Goal: Information Seeking & Learning: Check status

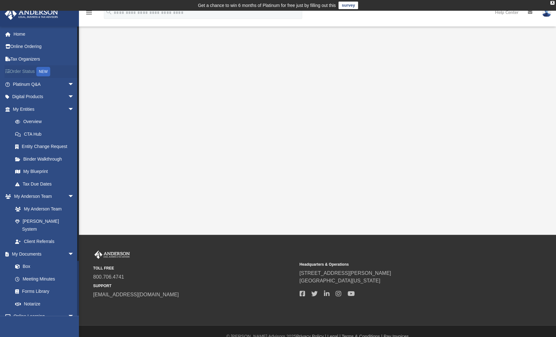
click at [33, 71] on link "Order Status NEW" at bounding box center [43, 71] width 79 height 13
click at [22, 35] on link "Home" at bounding box center [43, 34] width 79 height 13
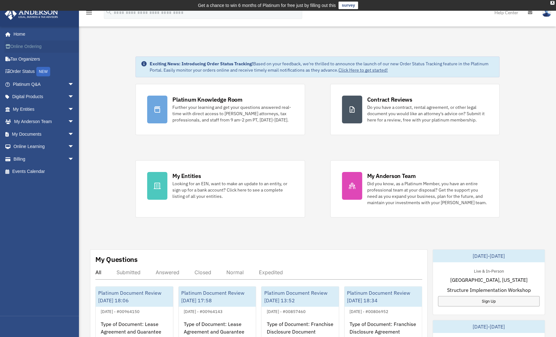
click at [39, 46] on link "Online Ordering" at bounding box center [43, 46] width 79 height 13
click at [30, 71] on link "Order Status NEW" at bounding box center [43, 71] width 79 height 13
click at [68, 82] on span "arrow_drop_down" at bounding box center [74, 84] width 13 height 13
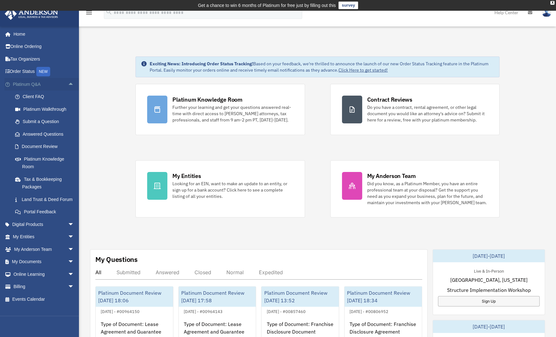
click at [68, 82] on span "arrow_drop_up" at bounding box center [74, 84] width 13 height 13
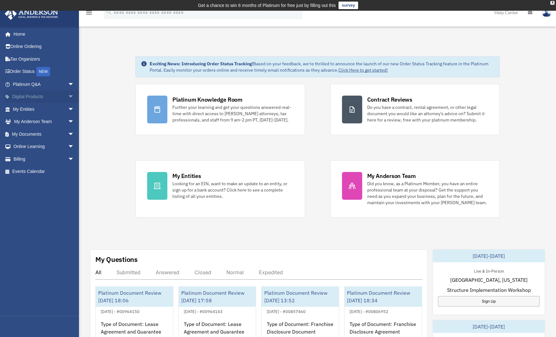
click at [68, 97] on span "arrow_drop_down" at bounding box center [74, 97] width 13 height 13
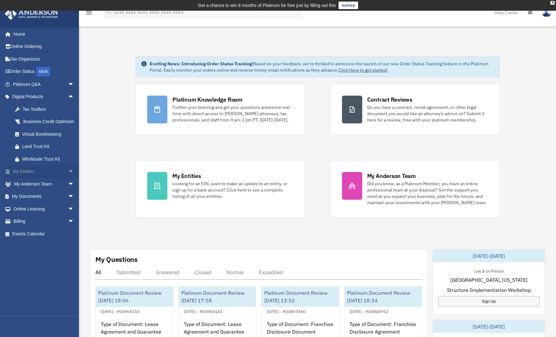
click at [68, 178] on span "arrow_drop_down" at bounding box center [74, 172] width 13 height 13
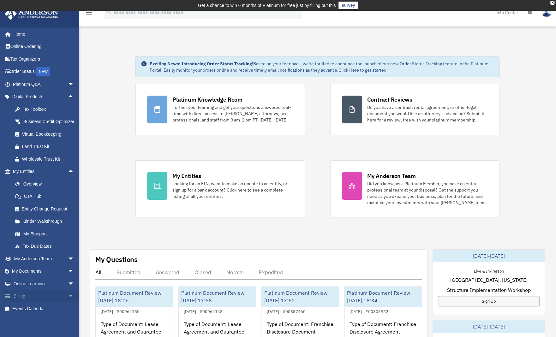
click at [18, 303] on link "Billing arrow_drop_down" at bounding box center [43, 296] width 79 height 13
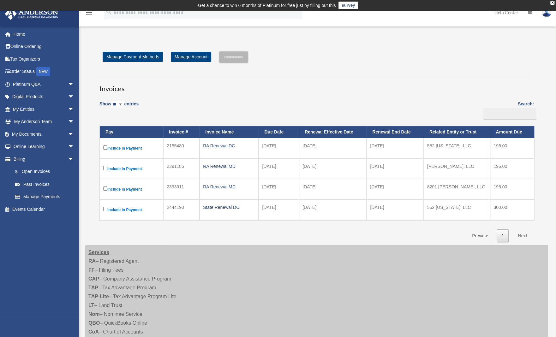
click at [134, 147] on label "Include in Payment" at bounding box center [131, 148] width 57 height 8
click at [153, 58] on link "Manage Payment Methods" at bounding box center [133, 57] width 60 height 10
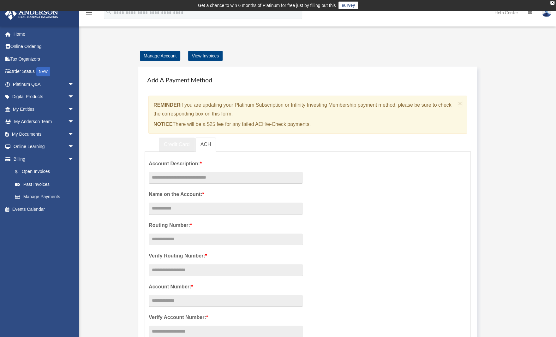
click at [178, 146] on link "Credit Card" at bounding box center [177, 145] width 36 height 14
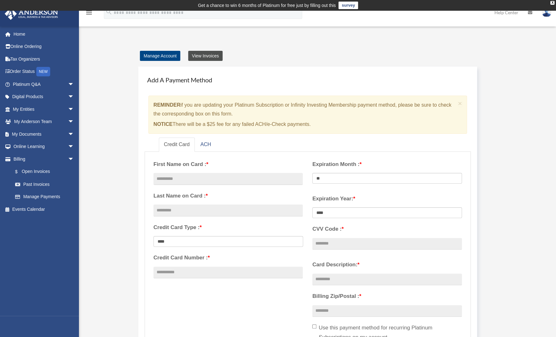
click at [206, 54] on link "View Invoices" at bounding box center [205, 56] width 34 height 10
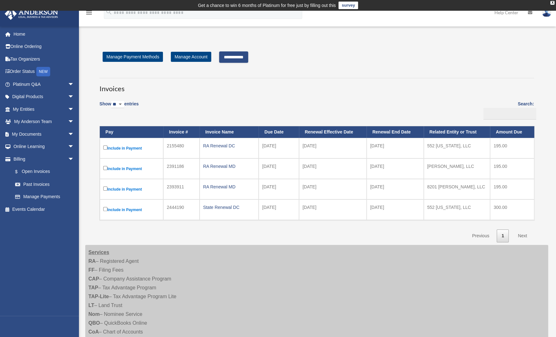
click at [239, 59] on input "**********" at bounding box center [233, 56] width 29 height 11
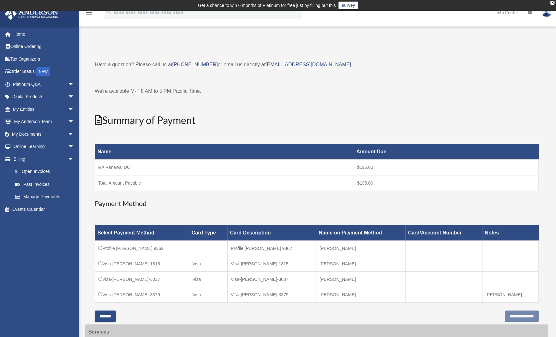
click at [98, 246] on td "Profile [PERSON_NAME] 9362" at bounding box center [142, 248] width 94 height 15
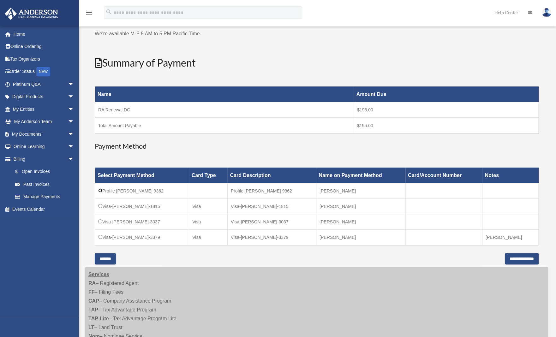
scroll to position [67, 0]
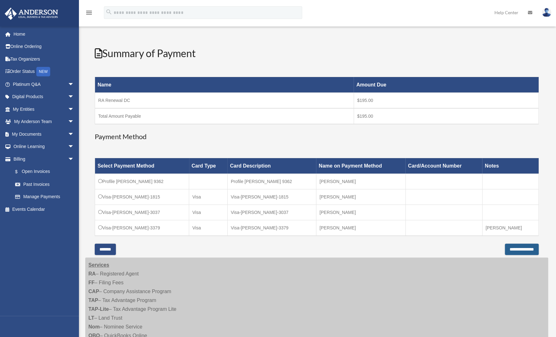
click at [531, 247] on input "**********" at bounding box center [522, 249] width 34 height 11
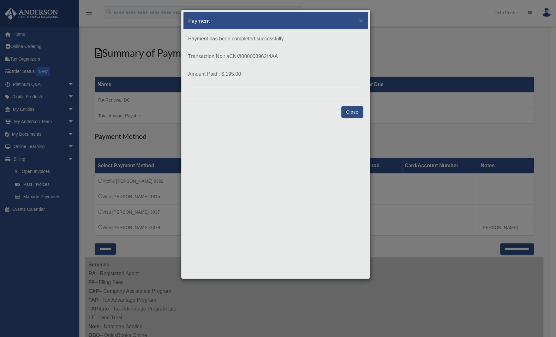
click at [361, 109] on button "Close" at bounding box center [353, 111] width 22 height 11
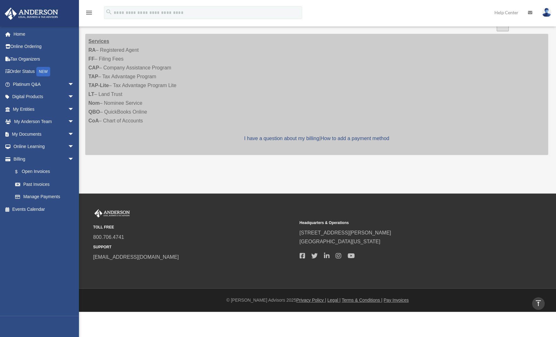
scroll to position [67, 0]
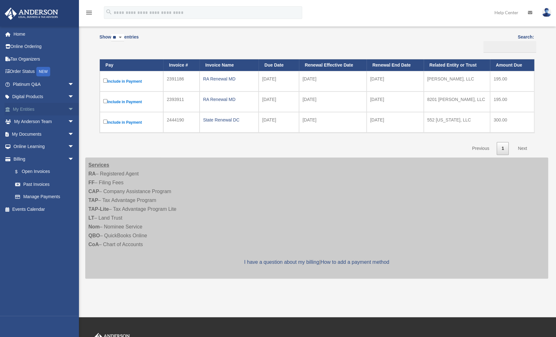
click at [29, 109] on link "My Entities arrow_drop_down" at bounding box center [43, 109] width 79 height 13
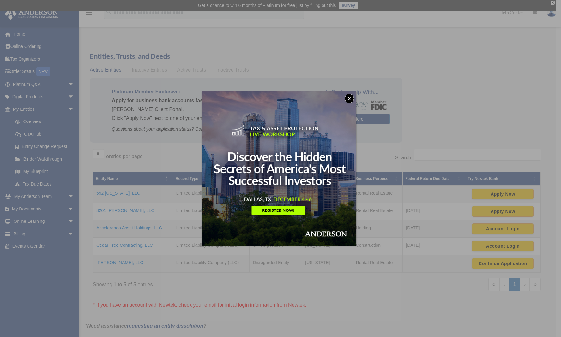
click at [352, 97] on button "x" at bounding box center [349, 98] width 9 height 9
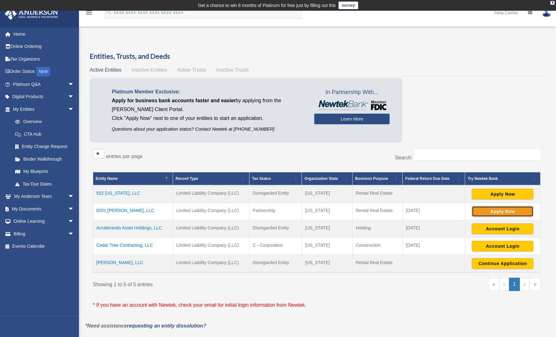
click at [504, 211] on button "Apply Now" at bounding box center [503, 211] width 62 height 11
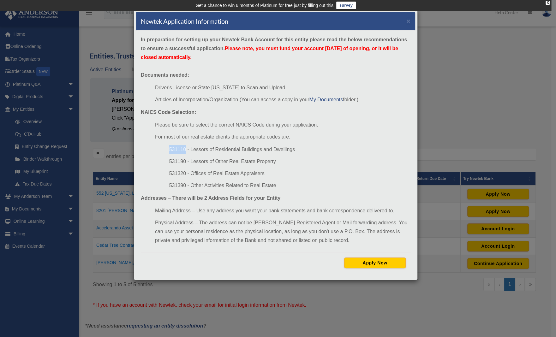
drag, startPoint x: 185, startPoint y: 148, endPoint x: 170, endPoint y: 148, distance: 15.5
click at [170, 148] on li "531110 - Lessors of Residential Buildings and Dwellings" at bounding box center [289, 149] width 241 height 9
drag, startPoint x: 170, startPoint y: 148, endPoint x: 173, endPoint y: 152, distance: 5.6
copy li "531110"
click at [370, 262] on button "Apply Now" at bounding box center [375, 263] width 62 height 11
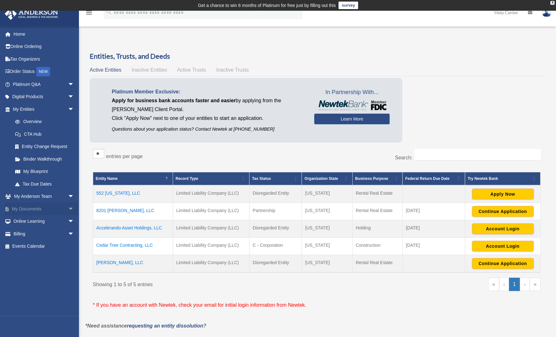
click at [33, 208] on link "My Documents arrow_drop_down" at bounding box center [43, 209] width 79 height 13
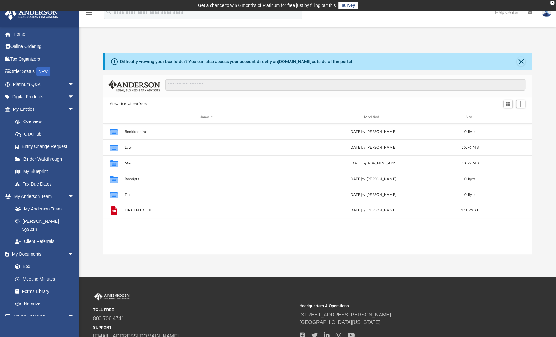
scroll to position [139, 425]
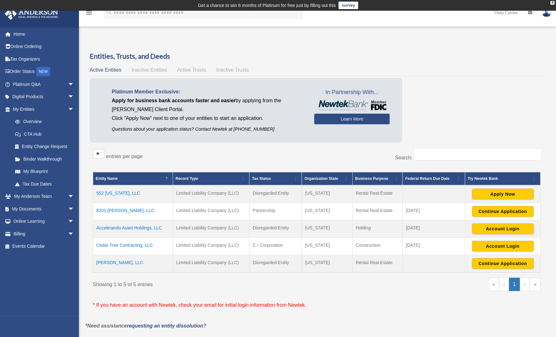
click at [114, 209] on td "8201 [PERSON_NAME], LLC" at bounding box center [133, 211] width 80 height 17
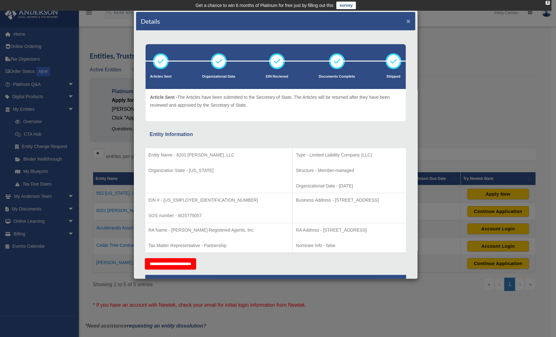
click at [407, 21] on button "×" at bounding box center [409, 21] width 4 height 7
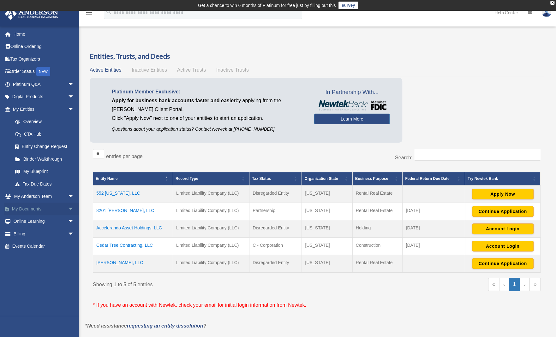
click at [68, 207] on span "arrow_drop_down" at bounding box center [74, 209] width 13 height 13
click at [24, 222] on link "Box" at bounding box center [46, 221] width 75 height 13
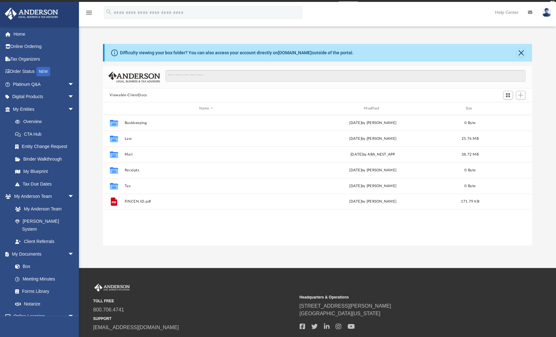
scroll to position [139, 425]
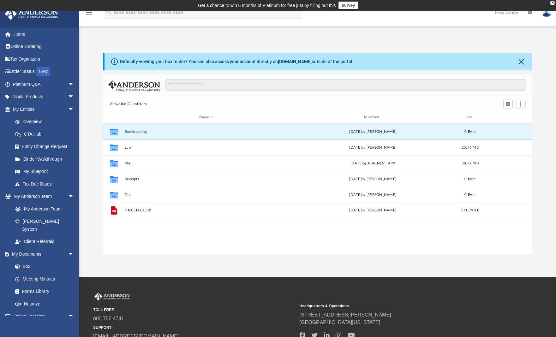
click at [147, 131] on button "Bookkeeping" at bounding box center [206, 132] width 164 height 4
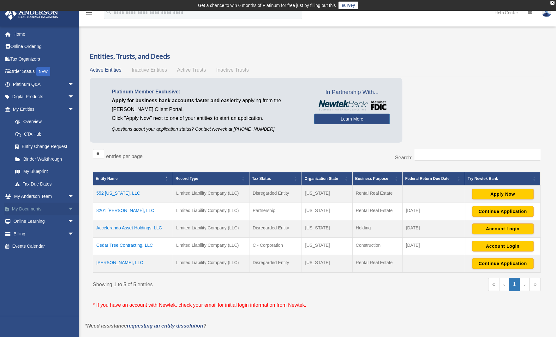
click at [35, 210] on link "My Documents arrow_drop_down" at bounding box center [43, 209] width 79 height 13
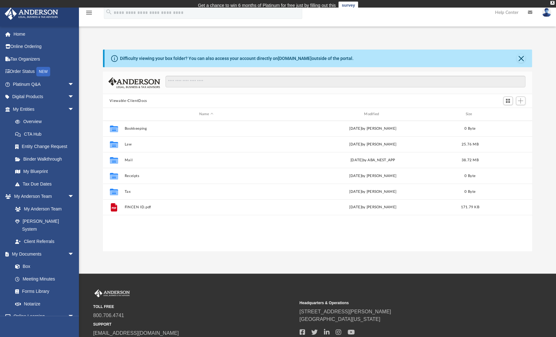
scroll to position [139, 425]
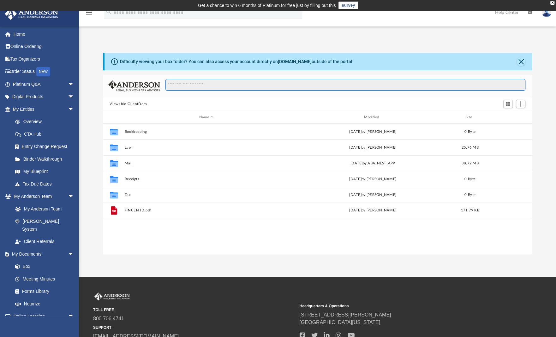
click at [208, 84] on input "Search files and folders" at bounding box center [346, 85] width 360 height 12
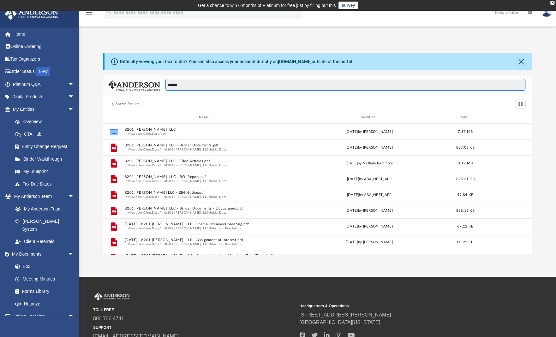
type input "*******"
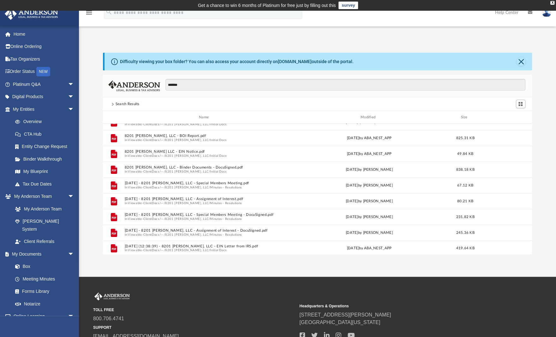
scroll to position [42, 0]
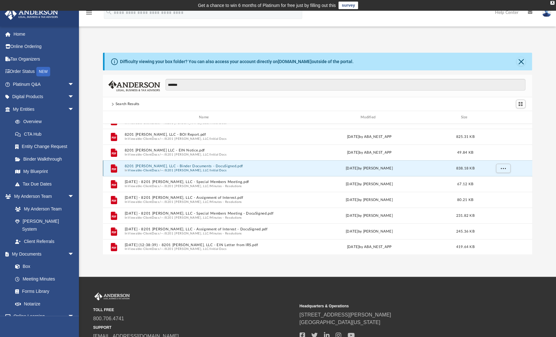
click at [179, 167] on button "8201 [PERSON_NAME], LLC - Binder Documents - DocuSigned.pdf" at bounding box center [204, 166] width 161 height 4
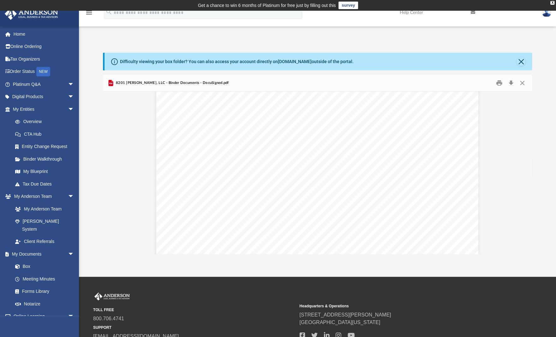
scroll to position [4345, 0]
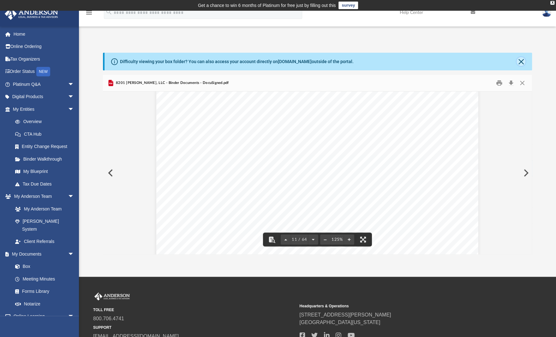
click at [520, 61] on button "Close" at bounding box center [521, 61] width 9 height 9
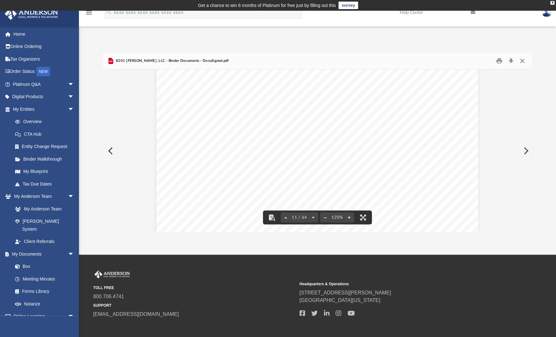
click at [521, 60] on button "Close" at bounding box center [522, 61] width 11 height 10
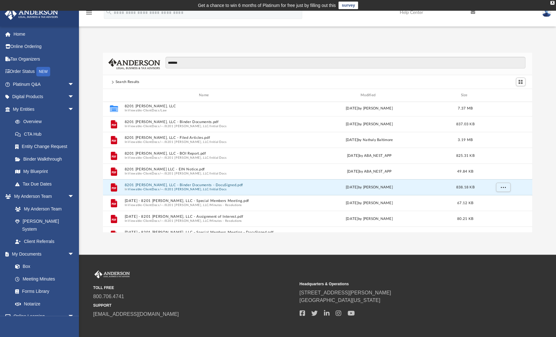
scroll to position [0, 0]
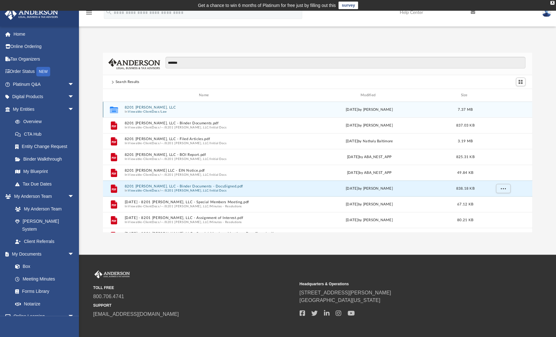
click at [158, 110] on button "Viewable-ClientDocs" at bounding box center [143, 112] width 31 height 4
